Goal: Communication & Community: Answer question/provide support

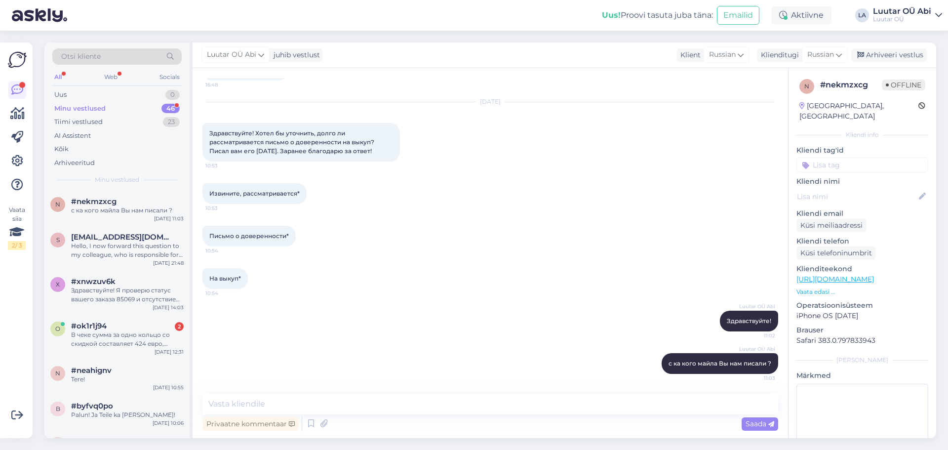
click at [156, 328] on div "#ok1r1j94 2" at bounding box center [127, 326] width 113 height 9
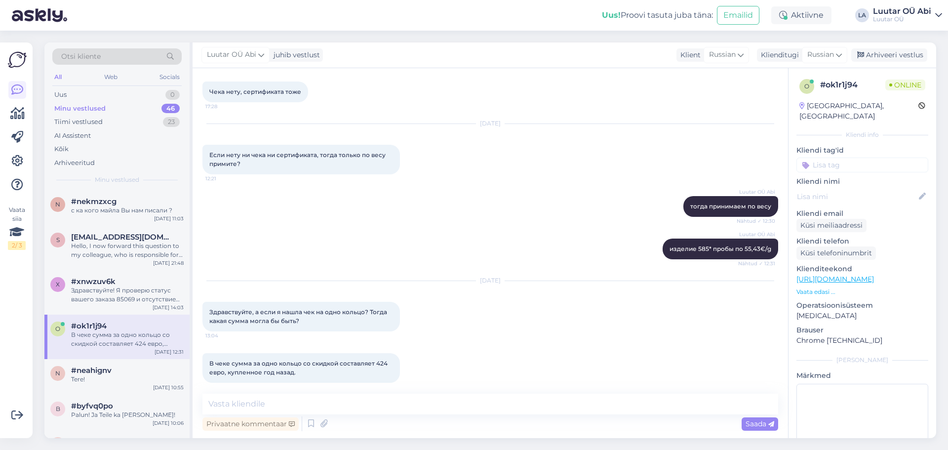
click at [490, 389] on div "Vestlus algas [DATE] Здравствуйте, могу ли я вам продать новые наушники? 15:20 …" at bounding box center [491, 253] width 596 height 370
click at [378, 396] on textarea at bounding box center [490, 404] width 576 height 21
type textarea "э"
type textarea "Здравствуйте!"
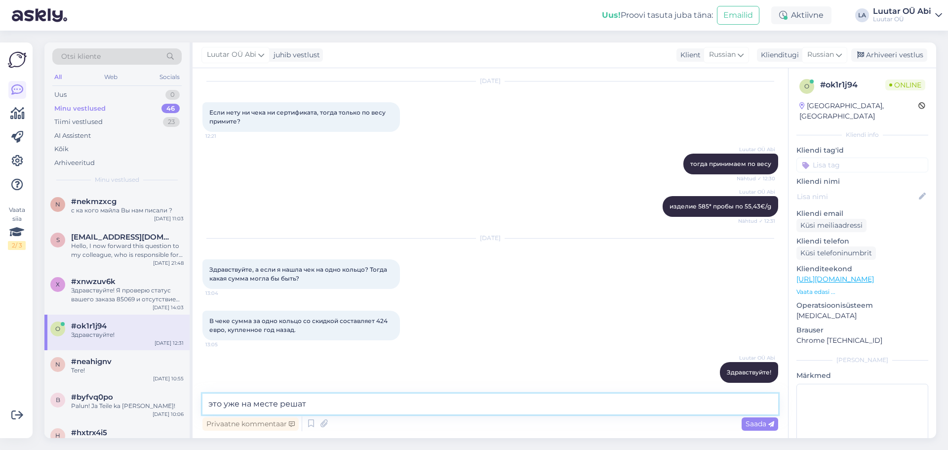
type textarea "это уже на месте решат"
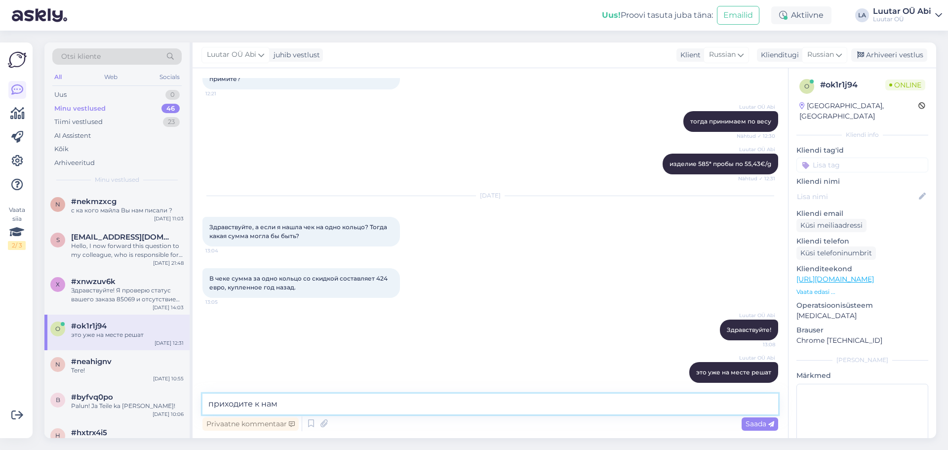
type textarea "приходите к нам"
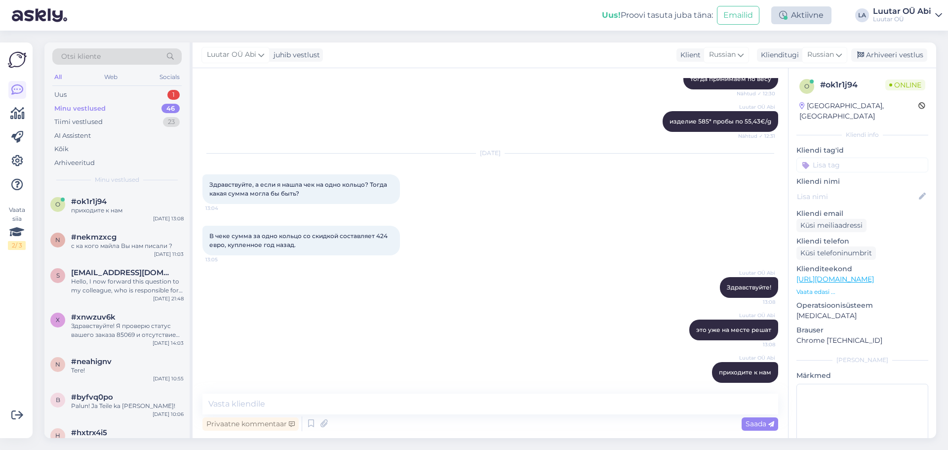
click at [801, 16] on div "Aktiivne" at bounding box center [801, 15] width 60 height 18
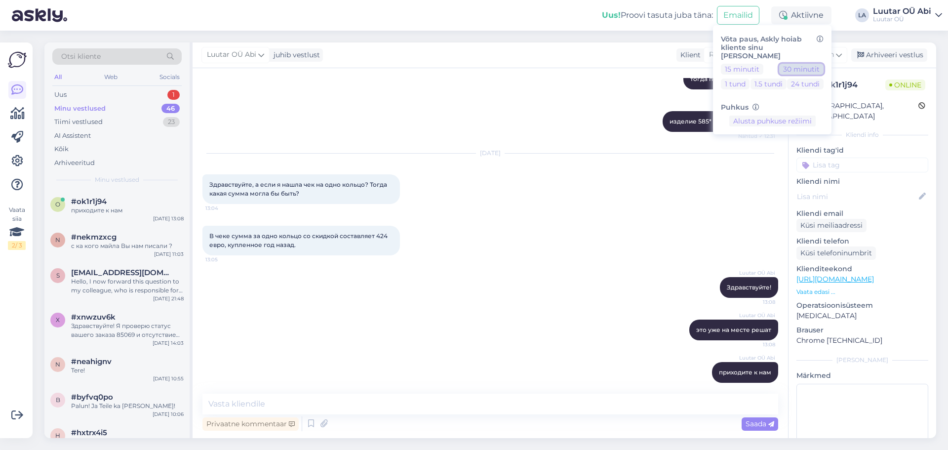
click at [797, 64] on button "30 minutit" at bounding box center [801, 69] width 44 height 11
click at [103, 95] on div "Uus 1" at bounding box center [116, 95] width 129 height 14
